Goal: Check status: Check status

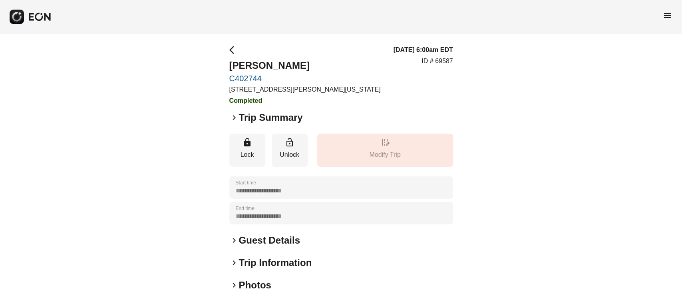
click at [673, 15] on div "menu" at bounding box center [341, 17] width 682 height 34
click at [672, 16] on span "menu" at bounding box center [668, 16] width 10 height 10
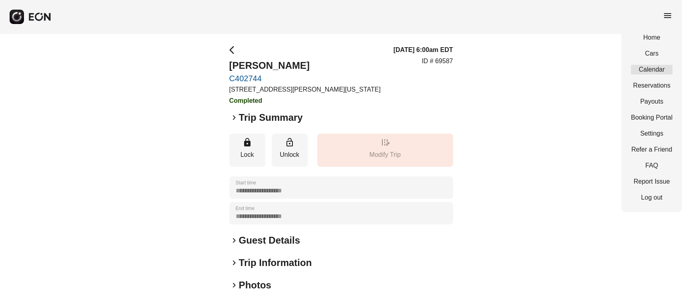
click at [659, 66] on link "Calendar" at bounding box center [652, 70] width 42 height 10
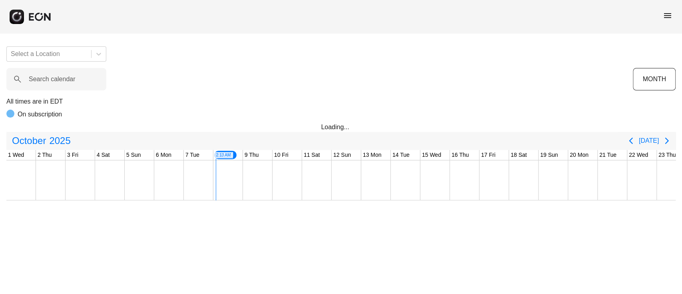
scroll to position [0, 207]
click at [39, 92] on div "Select a Location Search calendar MONTH All times are in EDT On subscription Lo…" at bounding box center [341, 120] width 682 height 160
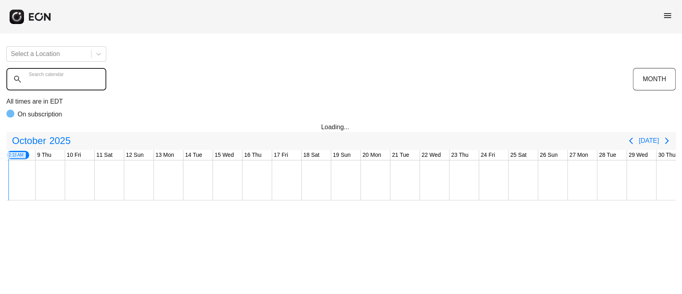
click at [39, 88] on calendar "Search calendar" at bounding box center [56, 79] width 100 height 22
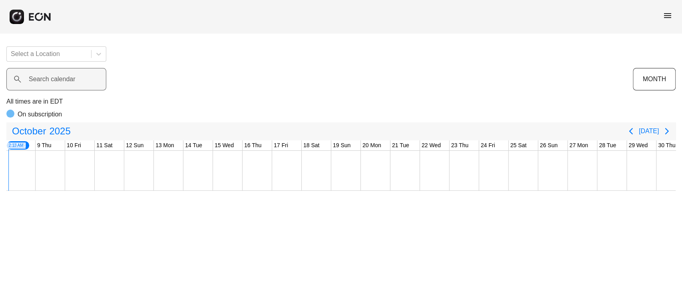
click at [62, 80] on label "Search calendar" at bounding box center [52, 79] width 47 height 10
click at [62, 80] on calendar "Search calendar" at bounding box center [56, 79] width 100 height 22
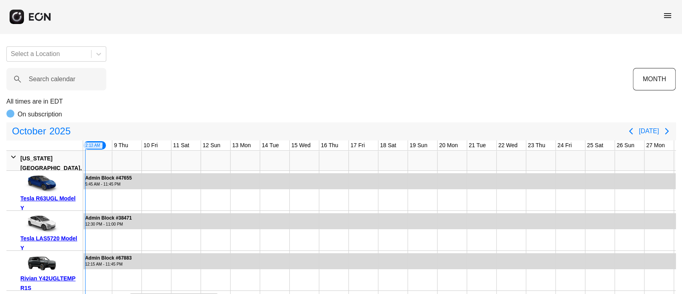
click at [166, 102] on p "All times are in EDT" at bounding box center [341, 102] width 670 height 10
click at [61, 82] on label "Search calendar" at bounding box center [52, 79] width 47 height 10
click at [61, 82] on calendar "Search calendar" at bounding box center [56, 79] width 100 height 22
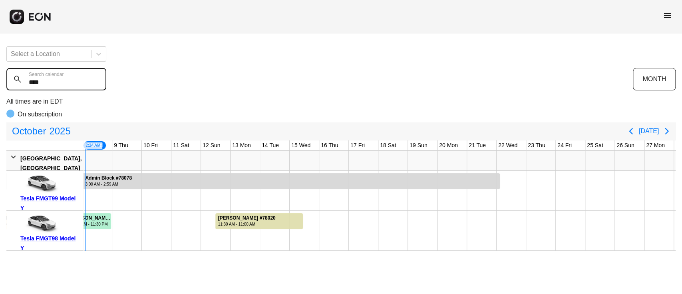
type calendar "****"
